Goal: Communication & Community: Answer question/provide support

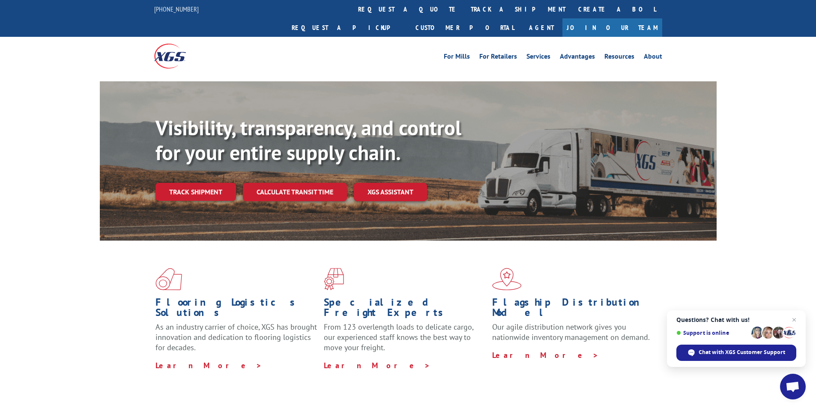
click at [799, 385] on span "Open chat" at bounding box center [792, 388] width 14 height 12
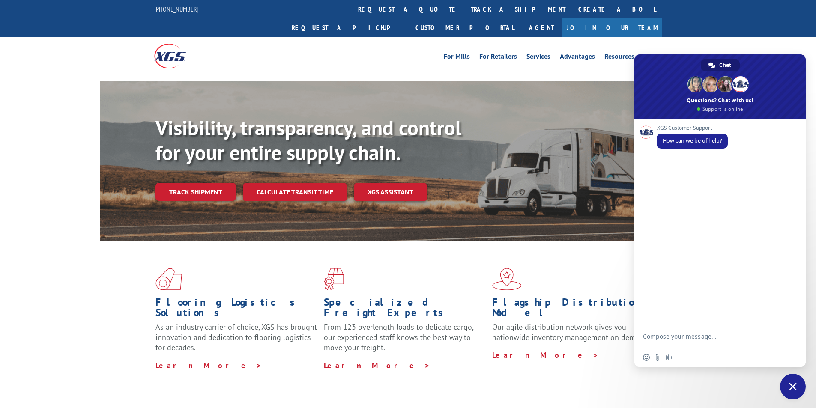
click at [700, 337] on textarea "Compose your message..." at bounding box center [710, 340] width 135 height 15
paste textarea "Hello My name is [PERSON_NAME] from Tforce Worldwide [PHONE_NUMBER] Email [EMAI…"
type textarea "Hello My name is [PERSON_NAME] from Tforce Worldwide [PHONE_NUMBER] Email [EMAI…"
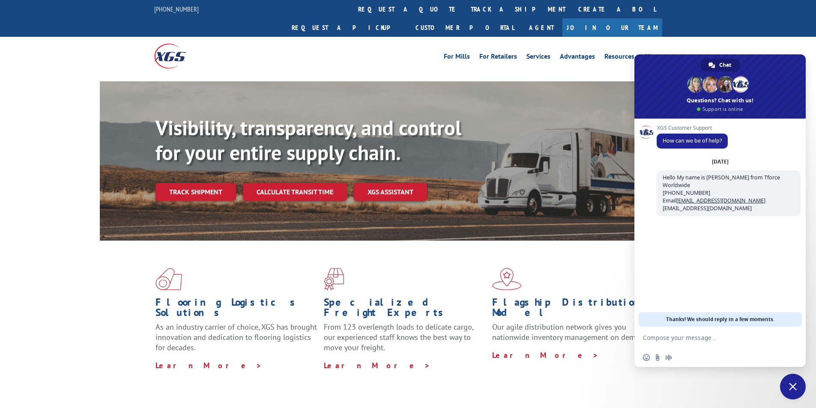
click at [724, 340] on textarea "Compose your message..." at bounding box center [710, 338] width 135 height 8
paste textarea "Good morning. I would appreciate an update on the scheduled pickups"
click at [735, 347] on textarea "Good morning. I would appreciate an update on the scheduled pickups" at bounding box center [710, 340] width 135 height 15
paste textarea "COR99887200"
type textarea "Good morning. I would appreciate an update on the scheduled pickups COR99887200"
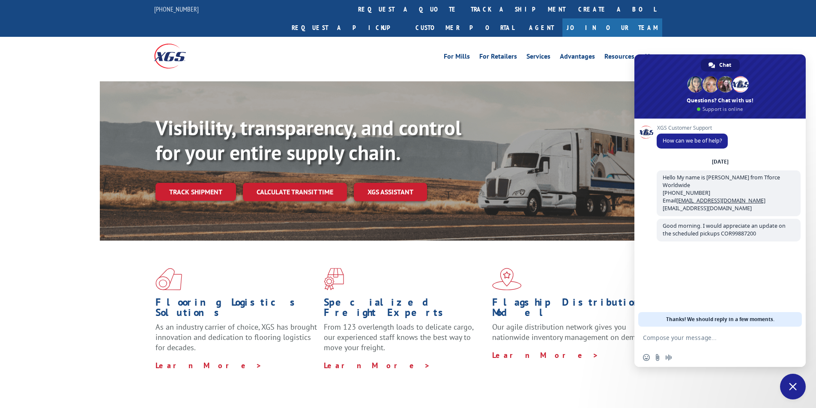
click at [718, 339] on textarea "Compose your message..." at bounding box center [710, 338] width 135 height 8
paste textarea "TRUE STEEL AND CUTTING INC [STREET_ADDRESS] Contact : Contact Type: Phone : [PH…"
type textarea "TRUE STEEL AND CUTTING INC [STREET_ADDRESS] Contact : Contact Type: Phone : [PH…"
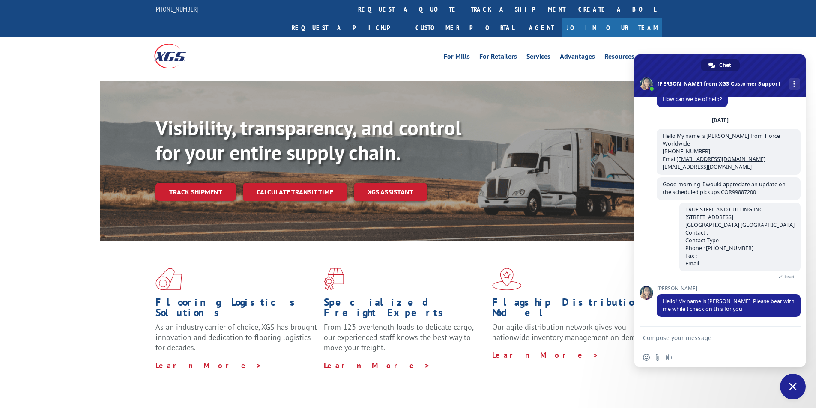
scroll to position [20, 0]
type textarea "thank you [PERSON_NAME]"
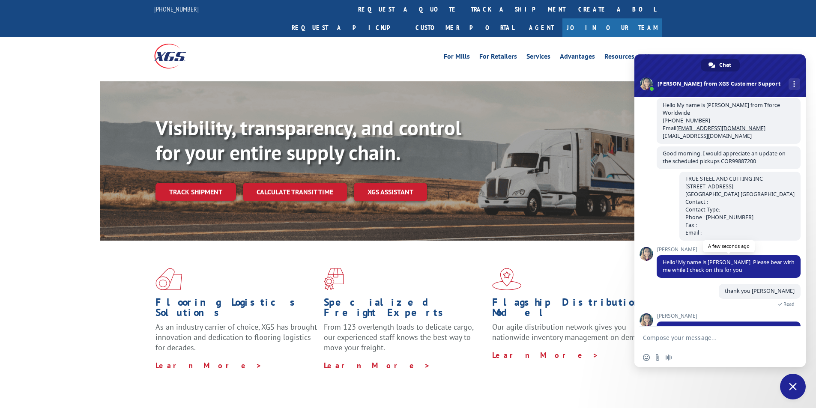
scroll to position [78, 0]
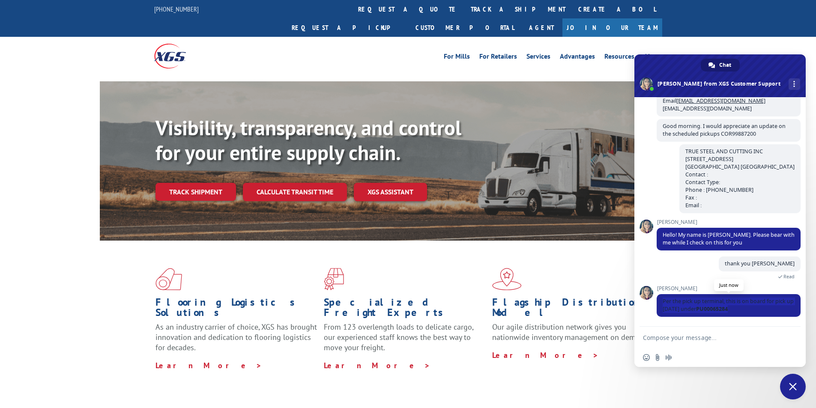
drag, startPoint x: 663, startPoint y: 302, endPoint x: 756, endPoint y: 312, distance: 94.0
click at [756, 312] on span "Per the pick up terminal, this is on board for pick up [DATE] under PU00065284" at bounding box center [729, 305] width 144 height 23
copy span "Per the pick up terminal, this is on board for pick up [DATE] under PU00065284"
click at [728, 339] on textarea "Compose your message..." at bounding box center [710, 338] width 135 height 8
type textarea "Thank you [PERSON_NAME]"
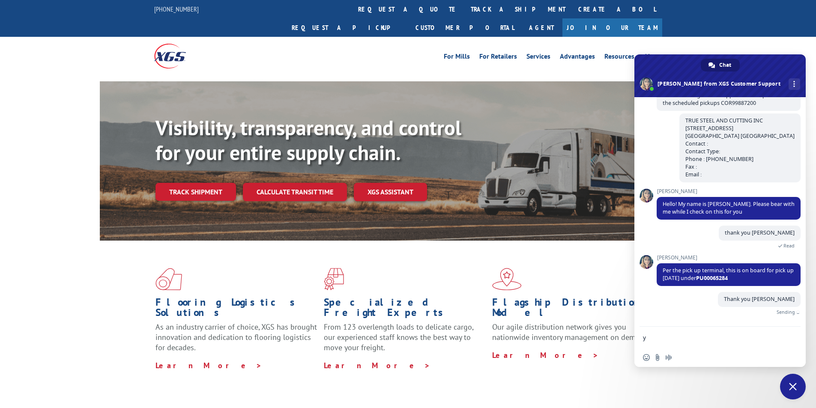
scroll to position [99, 0]
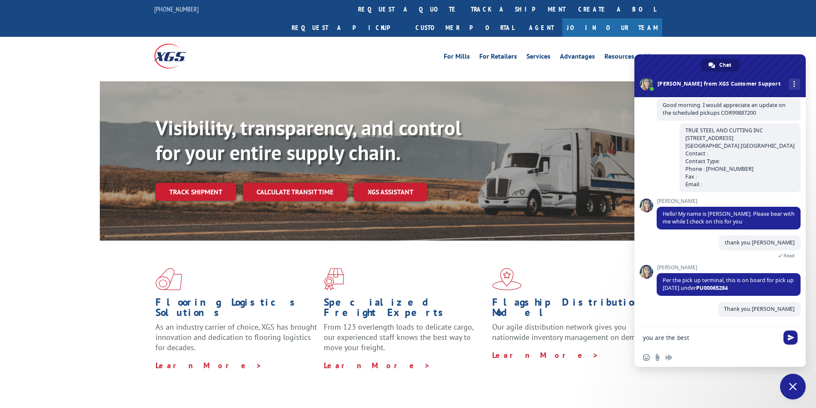
type textarea "you are the best"
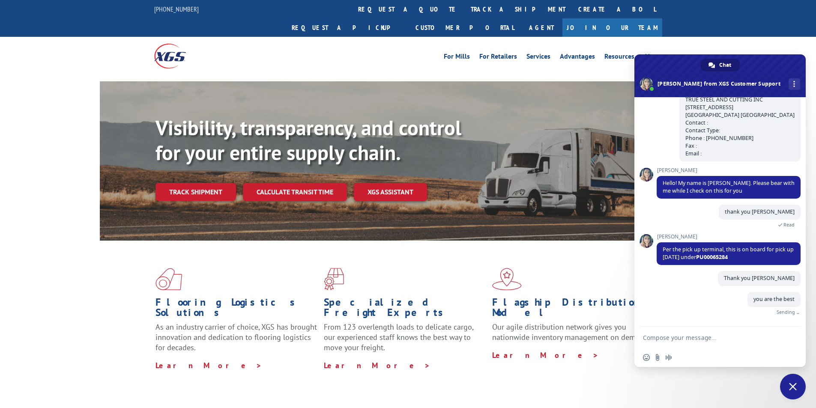
scroll to position [117, 0]
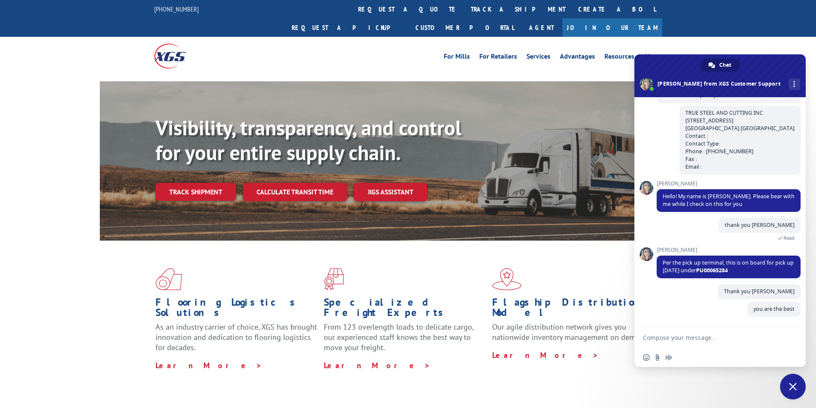
click at [793, 385] on span "Close chat" at bounding box center [793, 387] width 8 height 8
